Goal: Share content: Share content

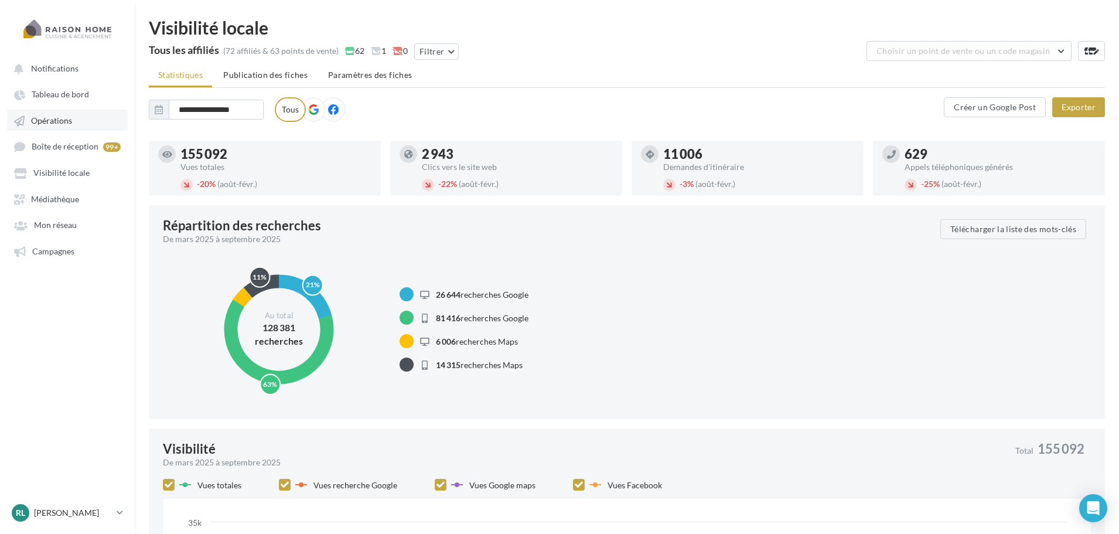
click at [67, 118] on span "Opérations" at bounding box center [51, 120] width 41 height 10
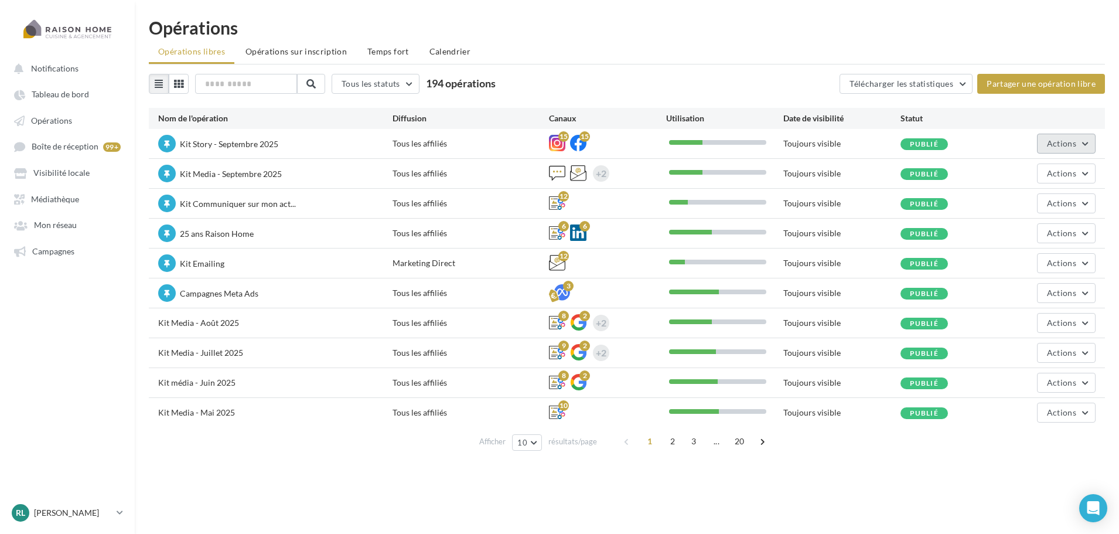
click at [1071, 146] on span "Actions" at bounding box center [1061, 143] width 29 height 10
click at [1019, 172] on button "Editer" at bounding box center [1034, 171] width 124 height 30
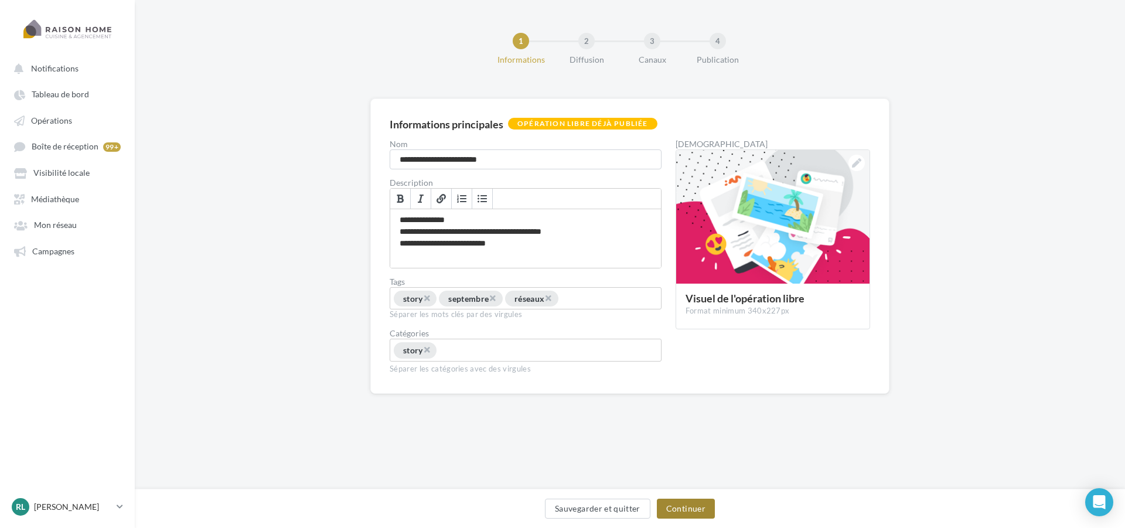
click at [697, 513] on button "Continuer" at bounding box center [686, 509] width 58 height 20
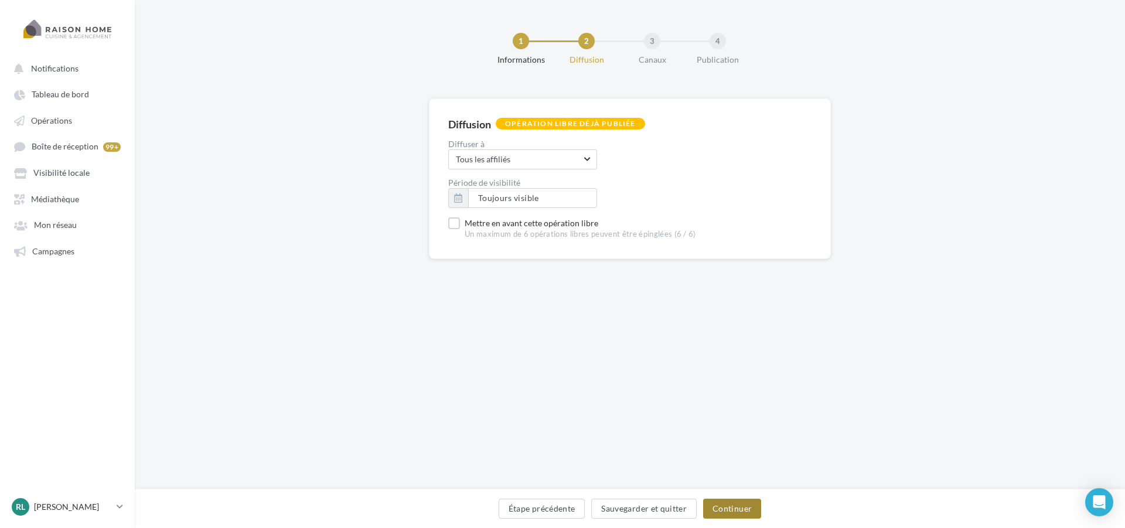
click at [745, 510] on button "Continuer" at bounding box center [732, 509] width 58 height 20
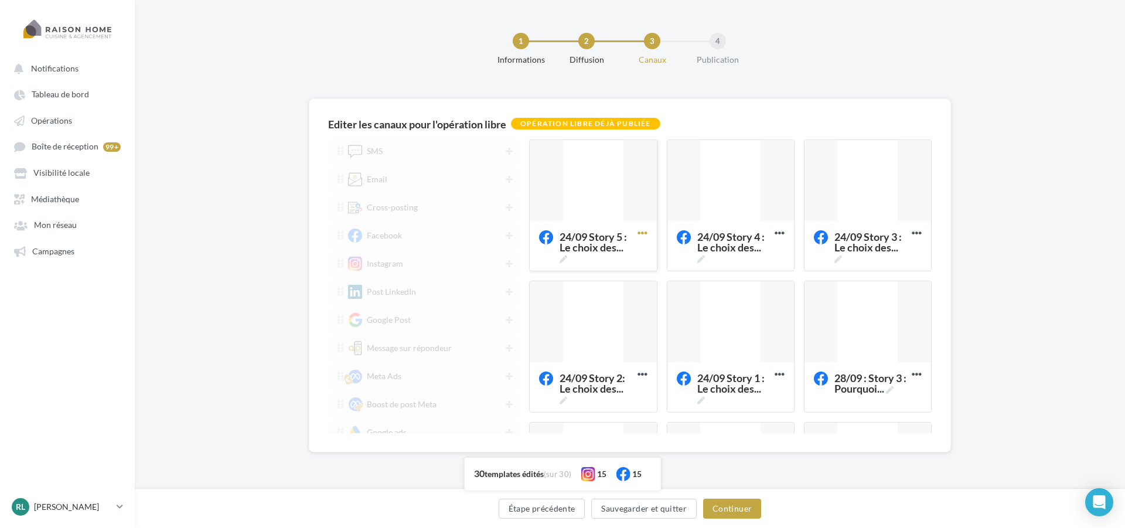
click at [645, 235] on icon at bounding box center [642, 233] width 29 height 29
click at [706, 263] on button "Editer" at bounding box center [693, 259] width 117 height 30
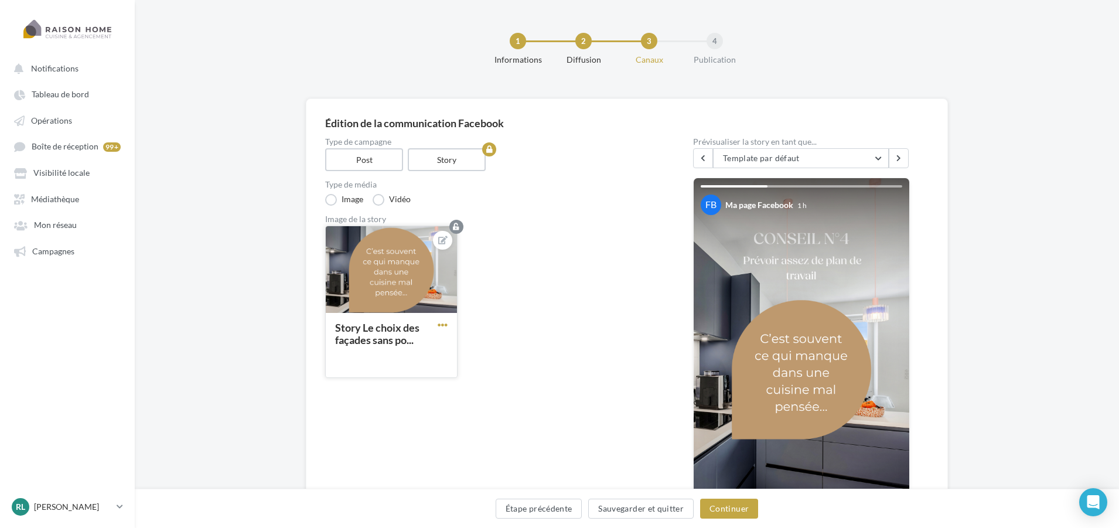
click at [443, 323] on span "button" at bounding box center [443, 325] width 10 height 10
click at [572, 290] on div "Story Le choix des façades sans po... Remplacer l'image Ouvrir l'éditeur d'imag…" at bounding box center [495, 307] width 340 height 162
click at [449, 322] on button "button" at bounding box center [442, 325] width 15 height 11
click at [528, 292] on div "Story Le choix des façades sans po... Remplacer l'image Ouvrir l'éditeur d'imag…" at bounding box center [495, 307] width 340 height 162
click at [444, 322] on span "button" at bounding box center [443, 325] width 10 height 10
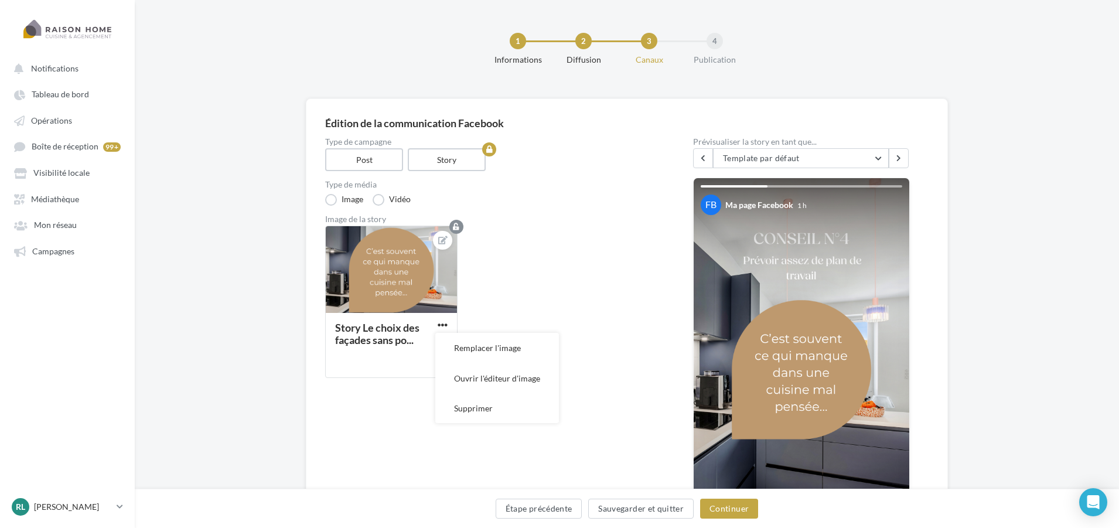
click at [523, 279] on div "Story Le choix des façades sans po... Remplacer l'image Ouvrir l'éditeur d'imag…" at bounding box center [495, 307] width 340 height 162
click at [442, 239] on icon at bounding box center [442, 240] width 9 height 8
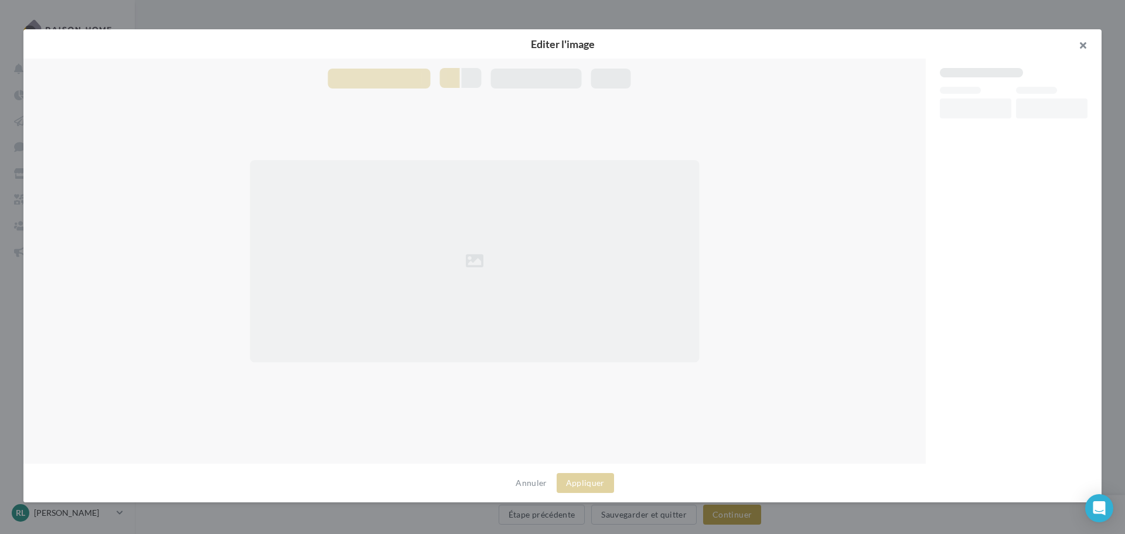
click at [1084, 45] on button "button" at bounding box center [1078, 46] width 47 height 35
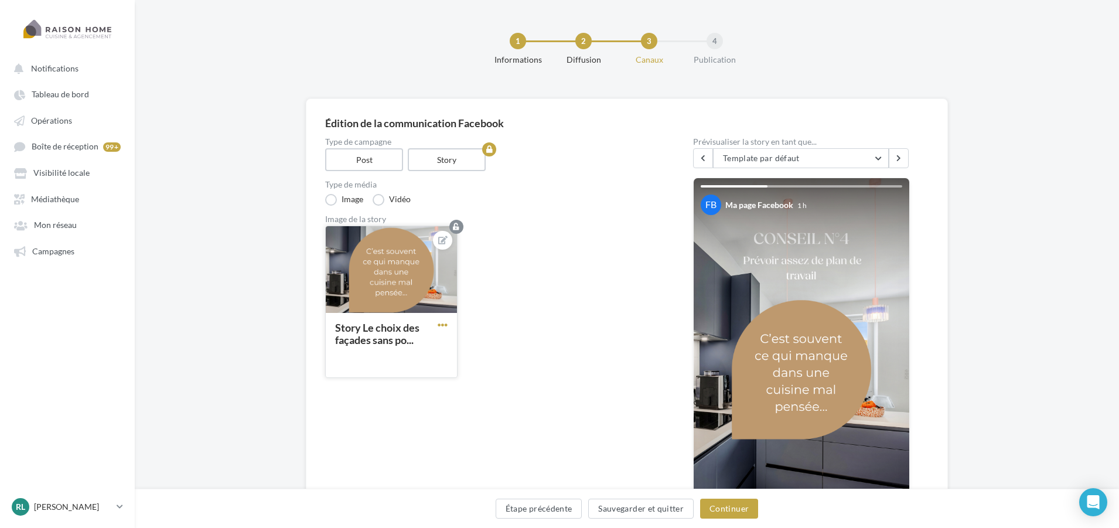
click at [443, 322] on span "button" at bounding box center [443, 325] width 10 height 10
click at [525, 353] on button "Remplacer l'image" at bounding box center [497, 348] width 124 height 30
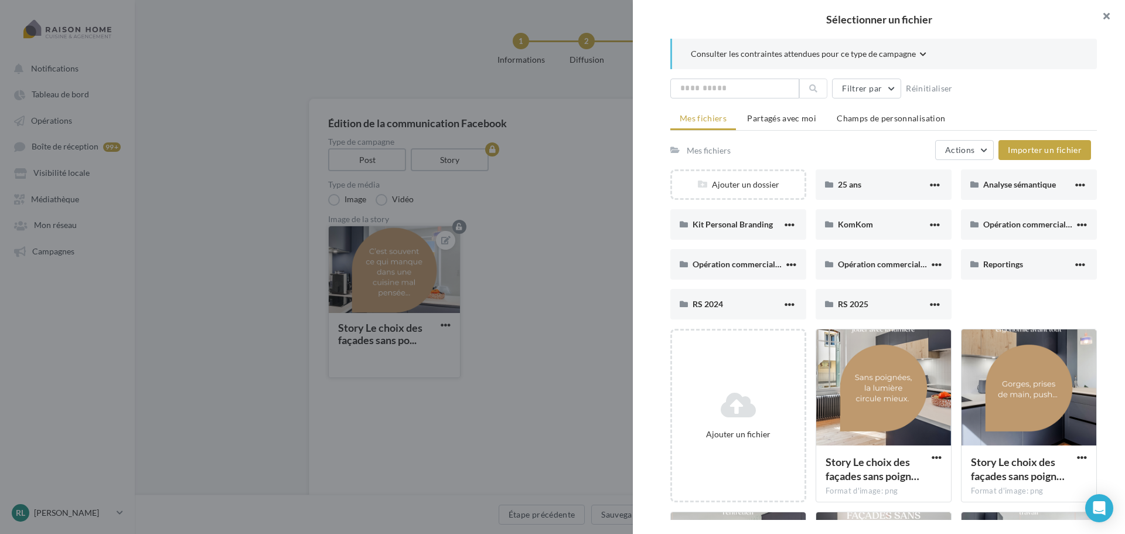
click at [1106, 12] on button "button" at bounding box center [1101, 17] width 47 height 35
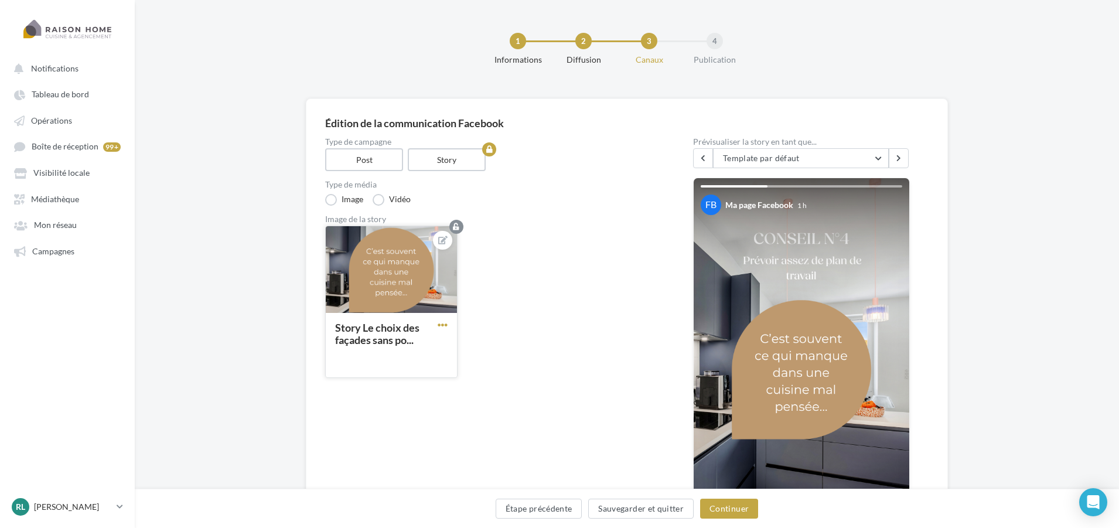
click at [445, 327] on span "button" at bounding box center [443, 325] width 10 height 10
click at [568, 261] on div "Story Le choix des façades sans po... Remplacer l'image Ouvrir l'éditeur d'imag…" at bounding box center [495, 307] width 340 height 162
click at [445, 322] on span "button" at bounding box center [443, 325] width 10 height 10
click at [461, 348] on button "Remplacer l'image" at bounding box center [497, 348] width 124 height 30
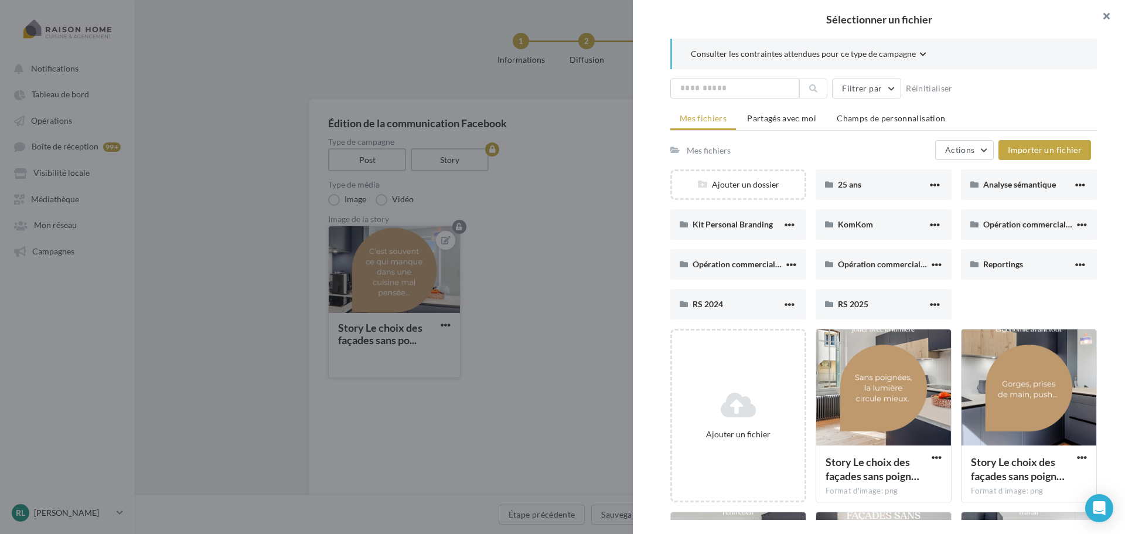
click at [1106, 15] on button "button" at bounding box center [1101, 17] width 47 height 35
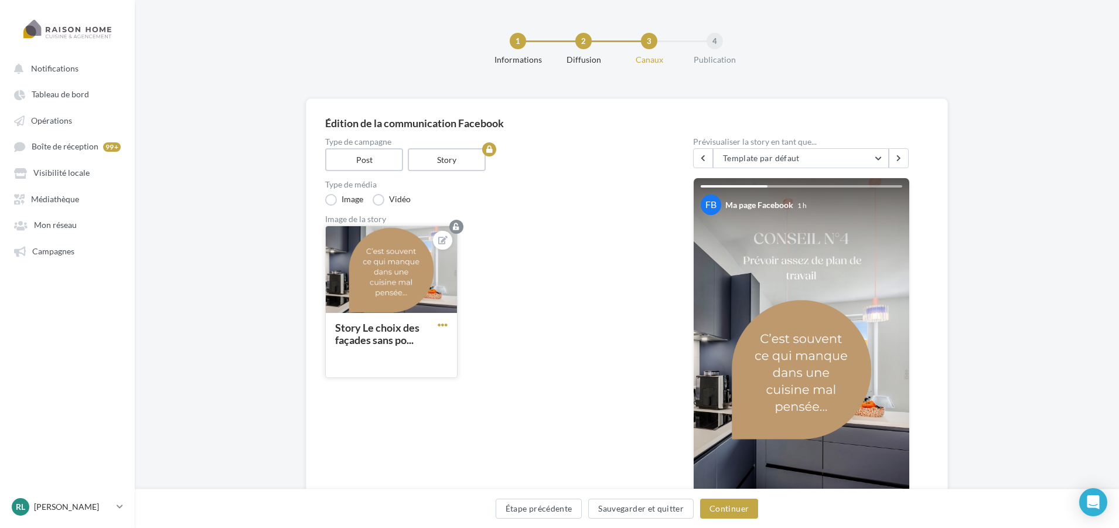
click at [441, 325] on span "button" at bounding box center [443, 325] width 10 height 10
click at [549, 287] on div "Story Le choix des façades sans po... Remplacer l'image Ouvrir l'éditeur d'imag…" at bounding box center [495, 307] width 340 height 162
click at [444, 325] on span "button" at bounding box center [443, 325] width 10 height 10
click at [563, 288] on div "Story Le choix des façades sans po... Remplacer l'image Ouvrir l'éditeur d'imag…" at bounding box center [495, 307] width 340 height 162
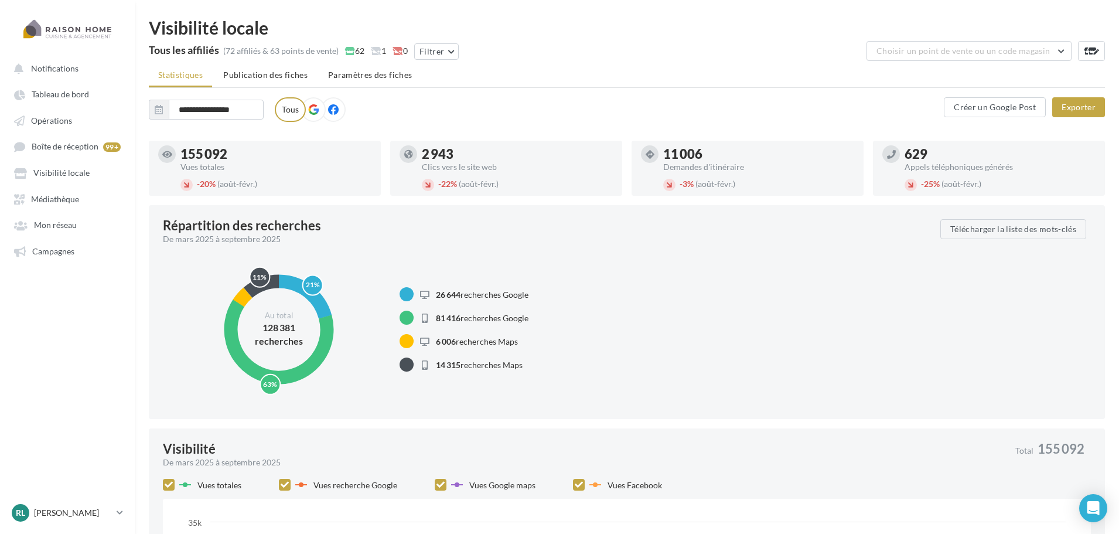
drag, startPoint x: 552, startPoint y: 376, endPoint x: 395, endPoint y: 280, distance: 184.4
click at [395, 280] on div "21% 63% 5% 11% Au total 128 381 recherches 26 644 recherches Google 81 416 rech…" at bounding box center [627, 329] width 928 height 151
click at [602, 282] on div "21% 63% 5% 11% Au total 128 381 recherches 26 644 recherches Google 81 416 rech…" at bounding box center [627, 329] width 928 height 151
click at [66, 120] on span "Opérations" at bounding box center [51, 120] width 41 height 10
click at [49, 121] on span "Opérations" at bounding box center [51, 120] width 41 height 10
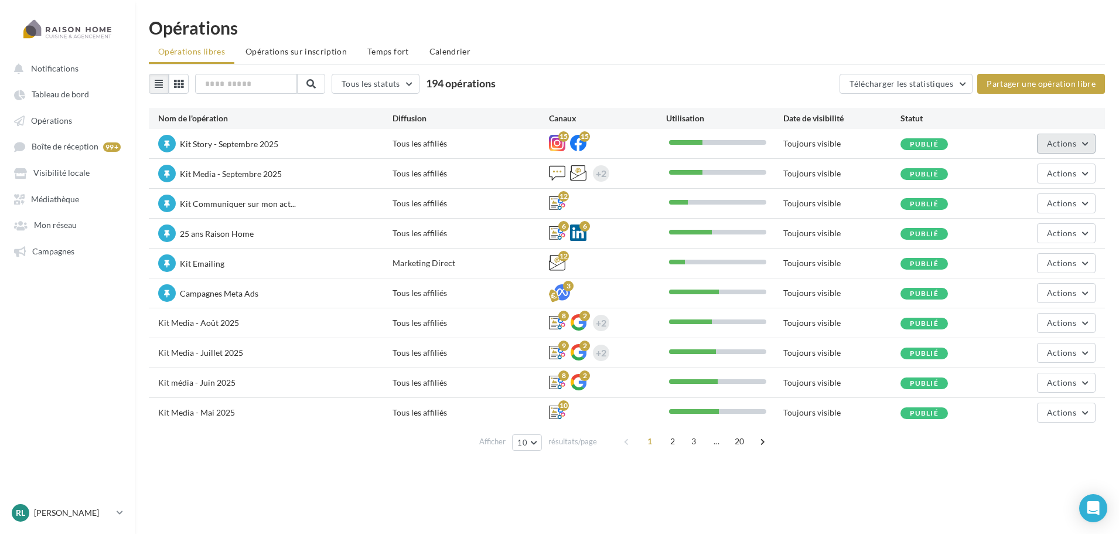
click at [1063, 144] on span "Actions" at bounding box center [1061, 143] width 29 height 10
click at [1038, 176] on button "Editer" at bounding box center [1034, 171] width 124 height 30
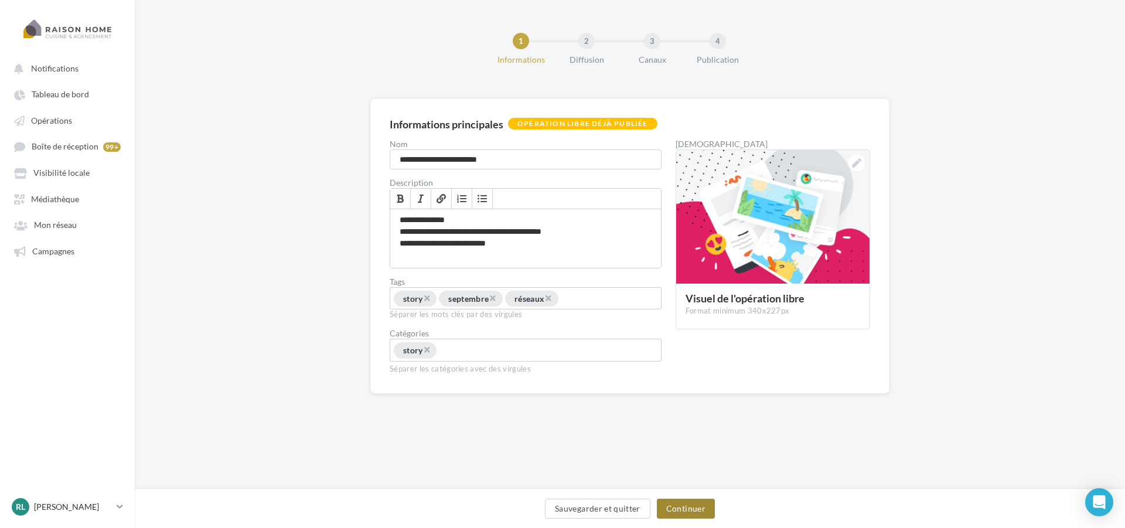
click at [697, 504] on button "Continuer" at bounding box center [686, 509] width 58 height 20
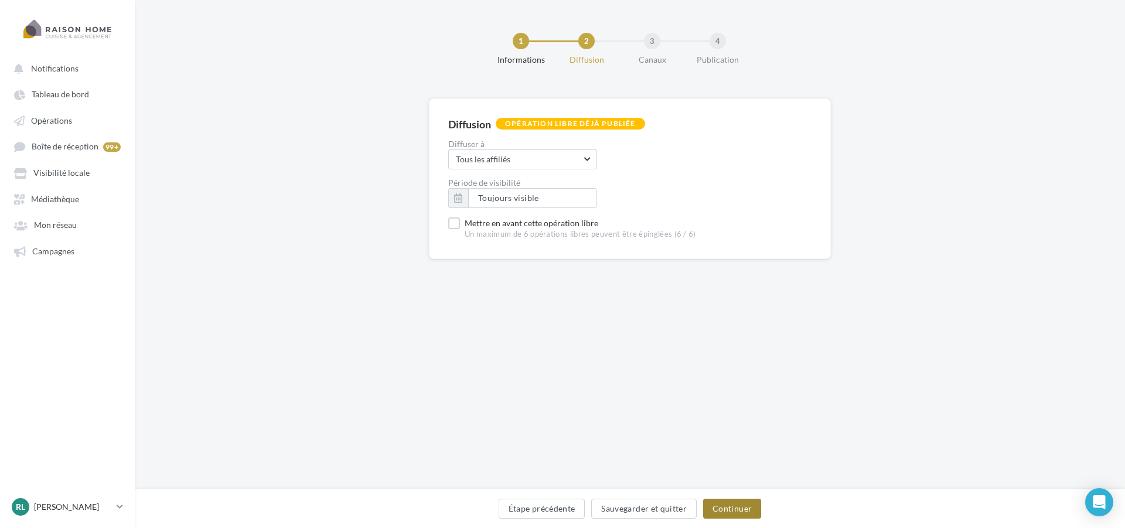
click at [753, 510] on button "Continuer" at bounding box center [732, 509] width 58 height 20
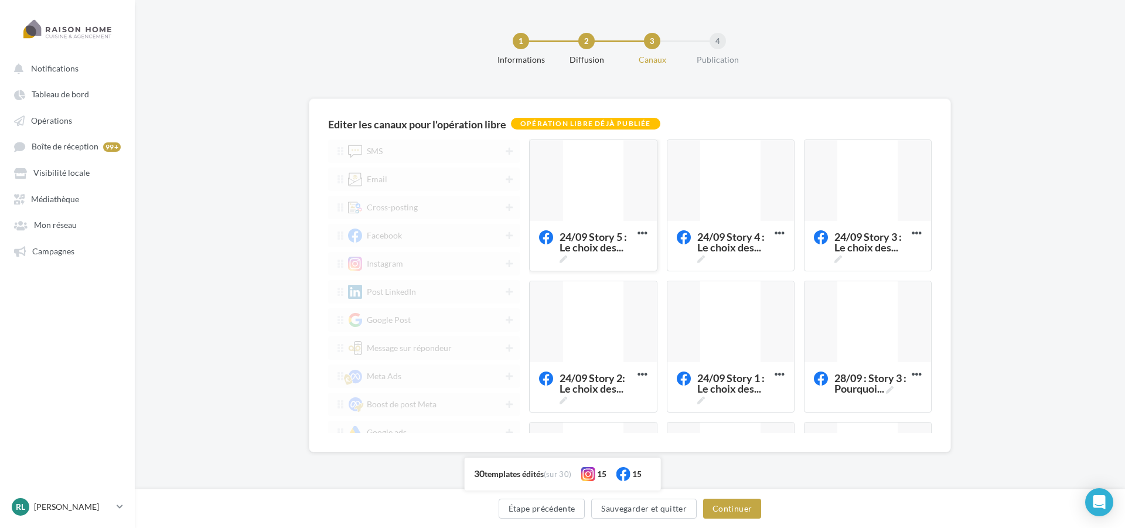
click at [614, 222] on div "24/09 Story 5 : Le choix des ..." at bounding box center [593, 245] width 127 height 49
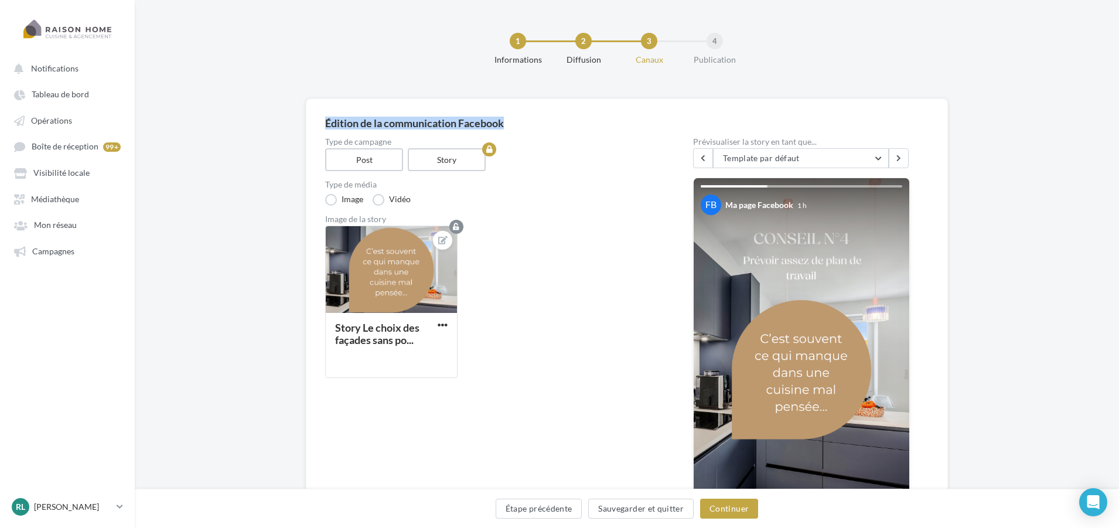
drag, startPoint x: 328, startPoint y: 127, endPoint x: 532, endPoint y: 124, distance: 204.0
click at [532, 124] on div "Édition de la communication Facebook" at bounding box center [627, 123] width 604 height 11
click at [555, 122] on div "Édition de la communication Facebook" at bounding box center [627, 123] width 604 height 11
click at [444, 325] on span "button" at bounding box center [443, 325] width 10 height 10
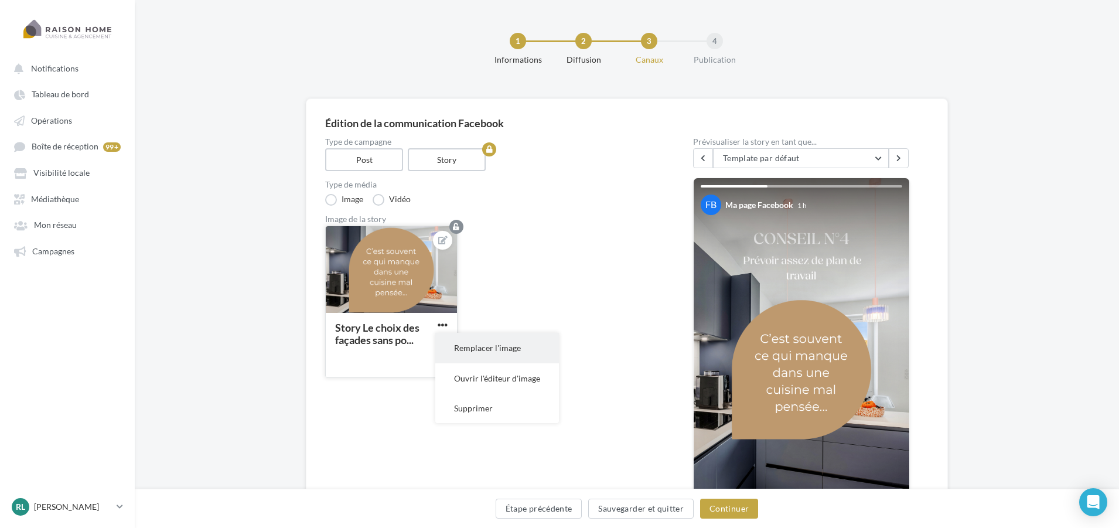
click at [531, 346] on button "Remplacer l'image" at bounding box center [497, 348] width 124 height 30
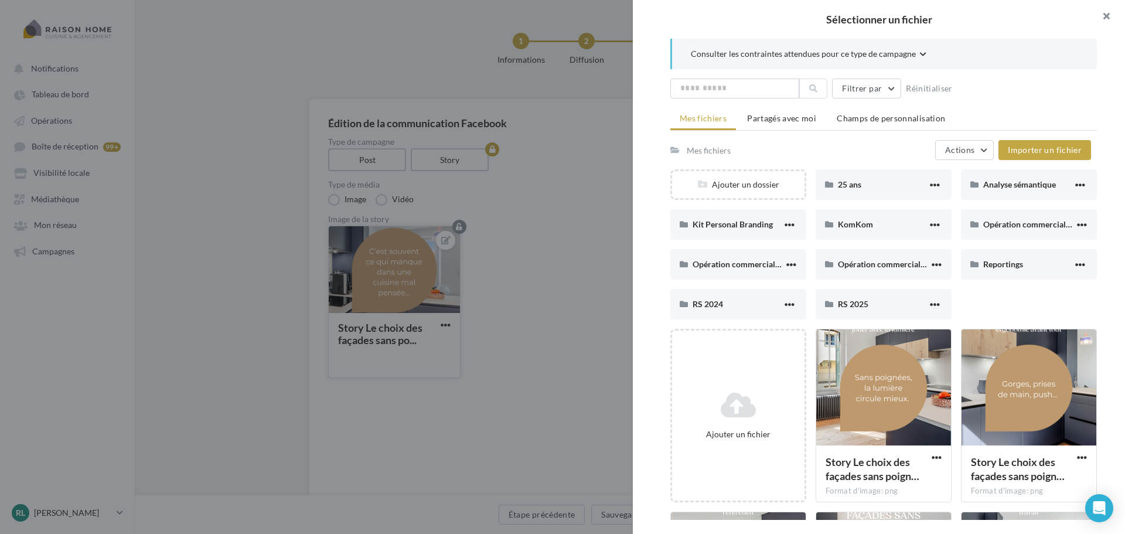
click at [1107, 16] on button "button" at bounding box center [1101, 17] width 47 height 35
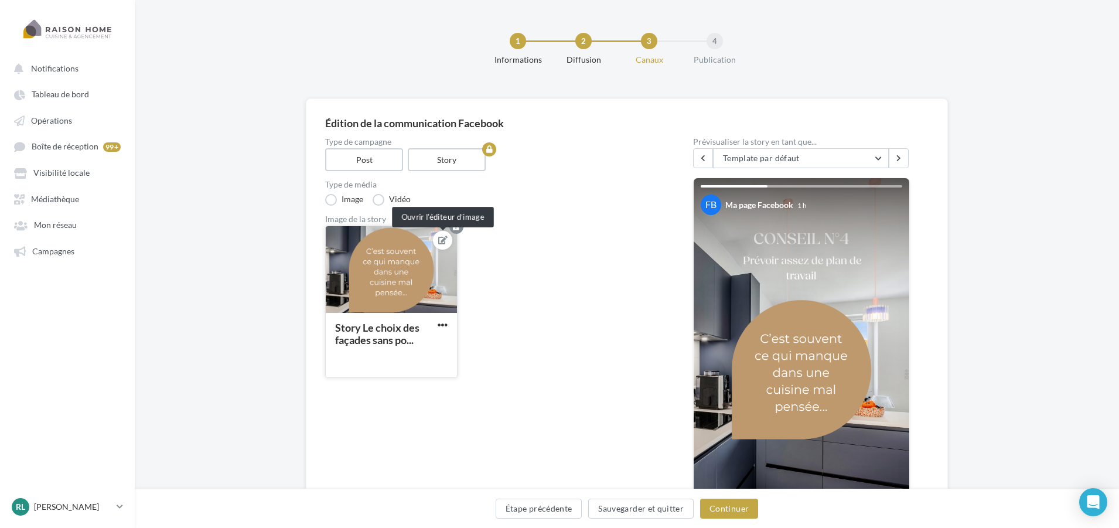
click at [446, 242] on icon at bounding box center [442, 240] width 9 height 8
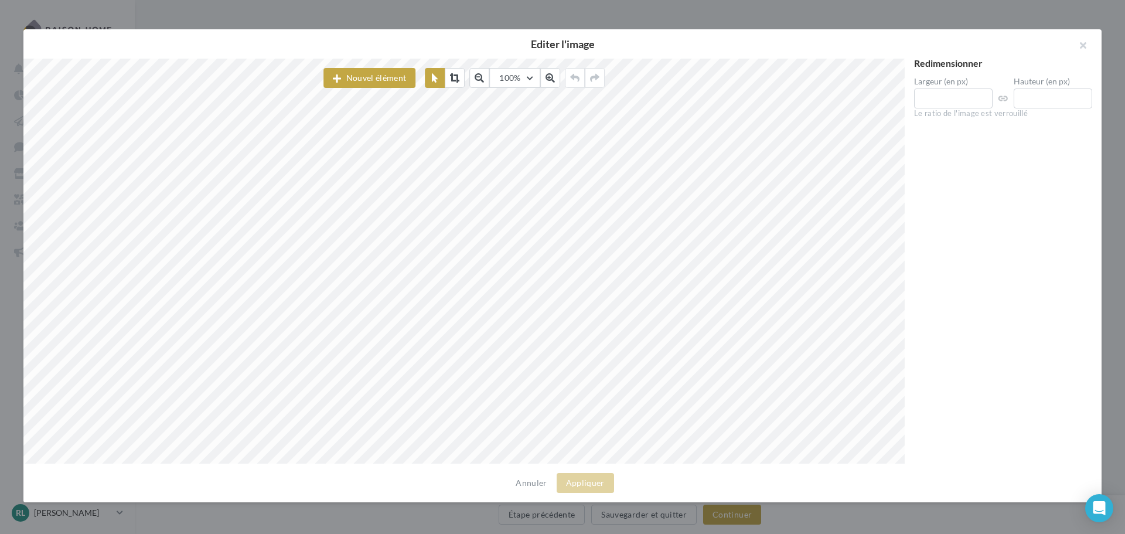
drag, startPoint x: 524, startPoint y: 43, endPoint x: 704, endPoint y: 39, distance: 180.5
click at [695, 42] on h2 "Editer l'image" at bounding box center [562, 44] width 1041 height 11
click at [705, 39] on h2 "Editer l'image" at bounding box center [562, 44] width 1041 height 11
click at [1082, 46] on button "button" at bounding box center [1078, 46] width 47 height 35
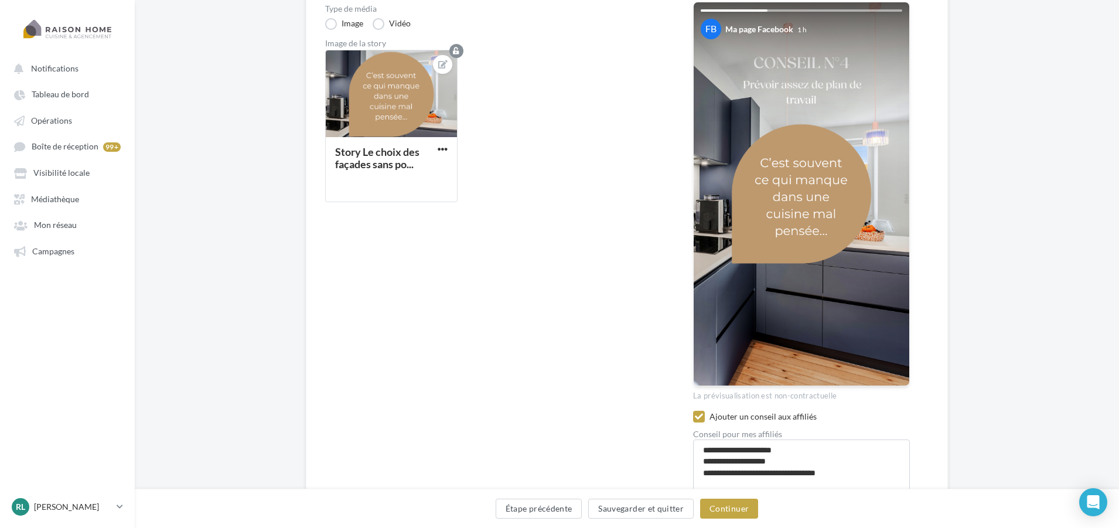
scroll to position [237, 0]
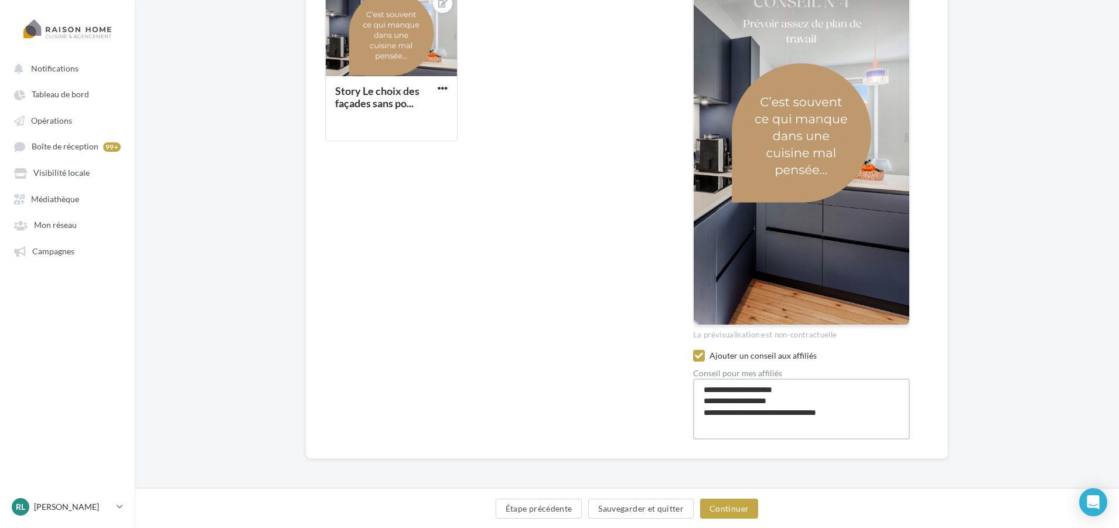
drag, startPoint x: 844, startPoint y: 413, endPoint x: 680, endPoint y: 386, distance: 165.6
click at [680, 386] on div "Type de campagne Post Story Type de média Image Vidéo Image de la story Story L…" at bounding box center [627, 170] width 604 height 539
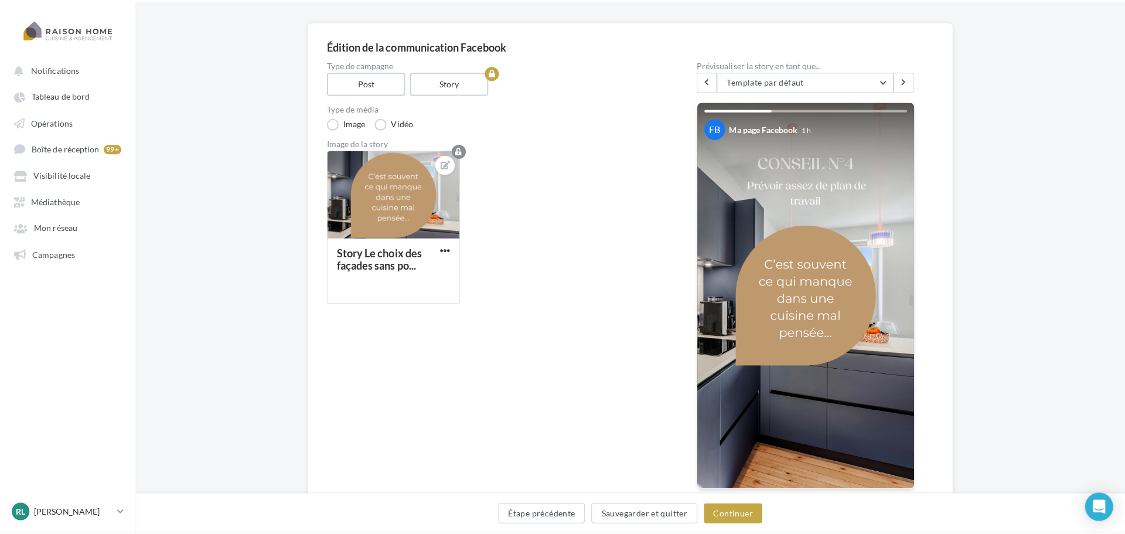
scroll to position [61, 0]
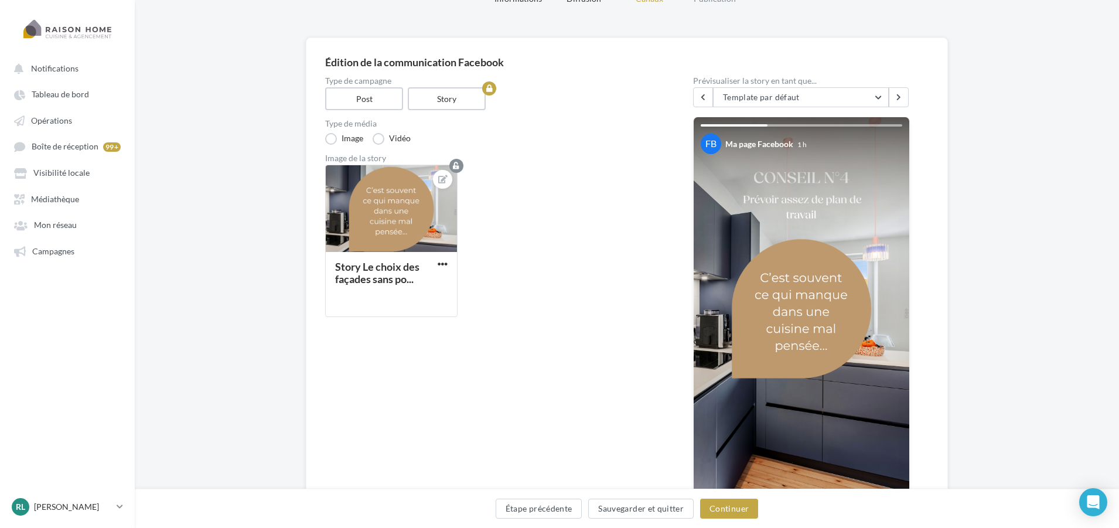
drag, startPoint x: 322, startPoint y: 158, endPoint x: 417, endPoint y: 156, distance: 94.4
click at [414, 157] on div "Édition de la communication Facebook Type de campagne Post Story Type de média …" at bounding box center [627, 336] width 642 height 597
click at [546, 160] on div "Image de la story" at bounding box center [490, 158] width 331 height 8
click at [441, 263] on span "button" at bounding box center [443, 264] width 10 height 10
click at [484, 288] on button "Remplacer l'image" at bounding box center [497, 287] width 124 height 30
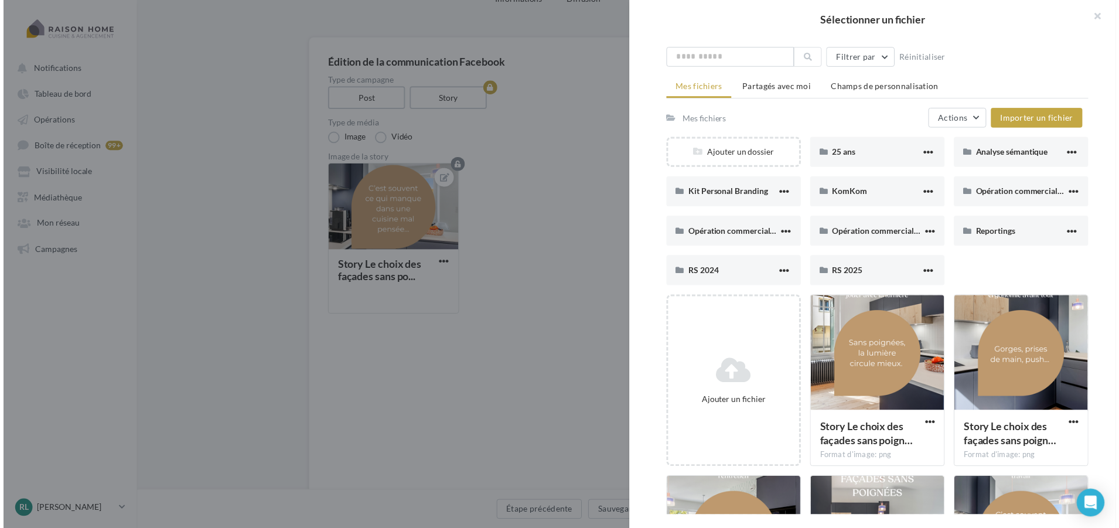
scroll to position [117, 0]
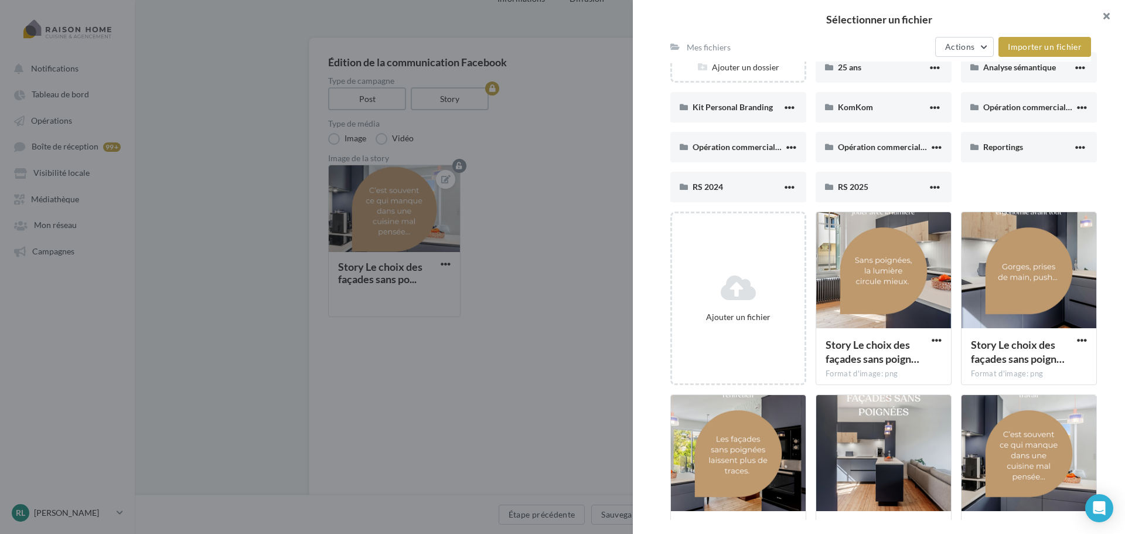
click at [1105, 13] on button "button" at bounding box center [1101, 17] width 47 height 35
